Goal: Find specific page/section: Find specific page/section

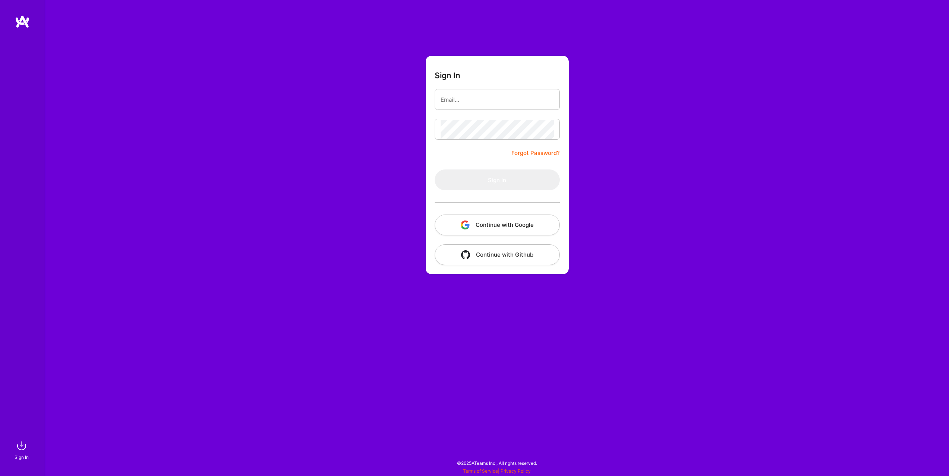
click at [525, 237] on form "Sign In Forgot Password? Sign In Continue with Google Continue with Github" at bounding box center [497, 165] width 143 height 218
click at [525, 224] on button "Continue with Google" at bounding box center [497, 225] width 125 height 21
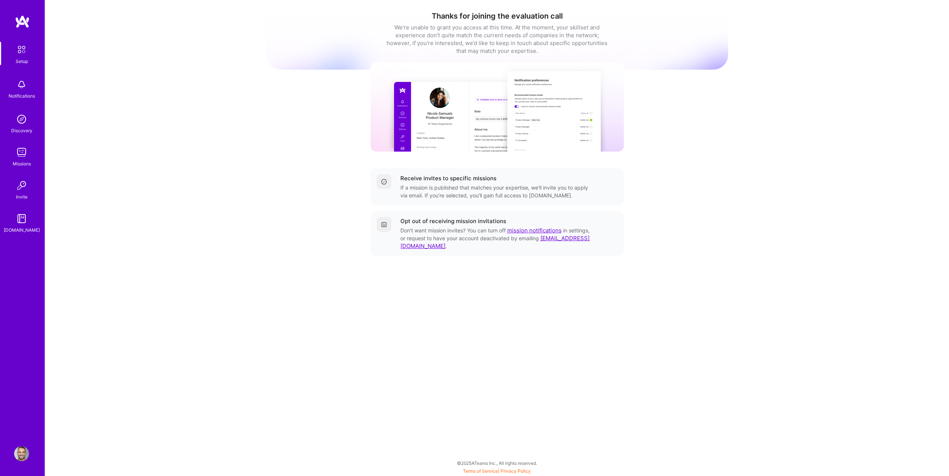
click at [10, 164] on link "Missions" at bounding box center [22, 156] width 46 height 23
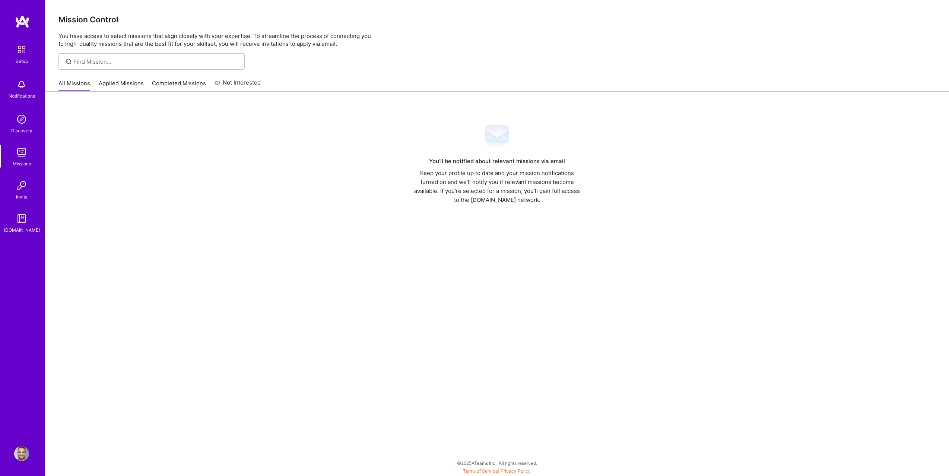
click at [119, 90] on link "Applied Missions" at bounding box center [121, 85] width 45 height 12
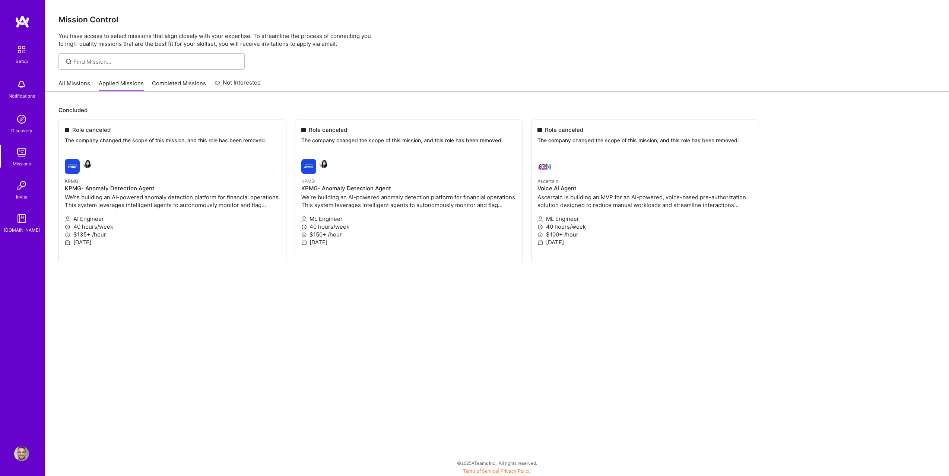
click at [82, 88] on link "All Missions" at bounding box center [74, 85] width 32 height 12
